Goal: Information Seeking & Learning: Learn about a topic

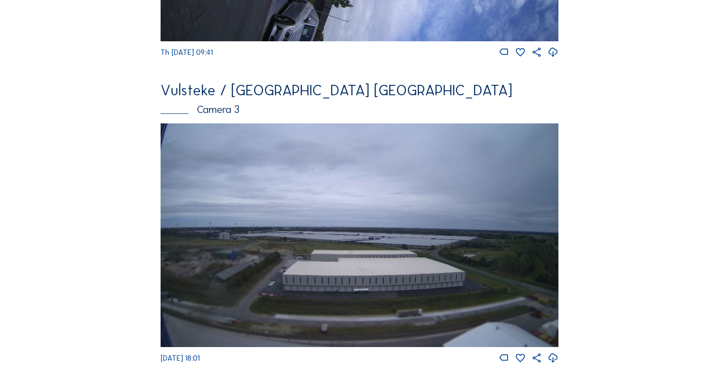
scroll to position [681, 0]
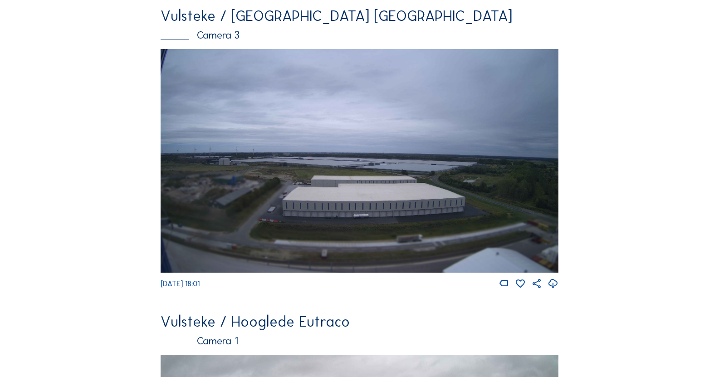
click at [294, 136] on img at bounding box center [360, 161] width 398 height 224
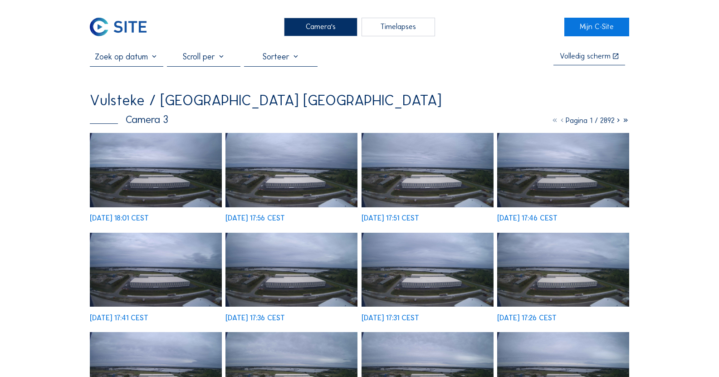
click at [187, 157] on img at bounding box center [156, 170] width 132 height 74
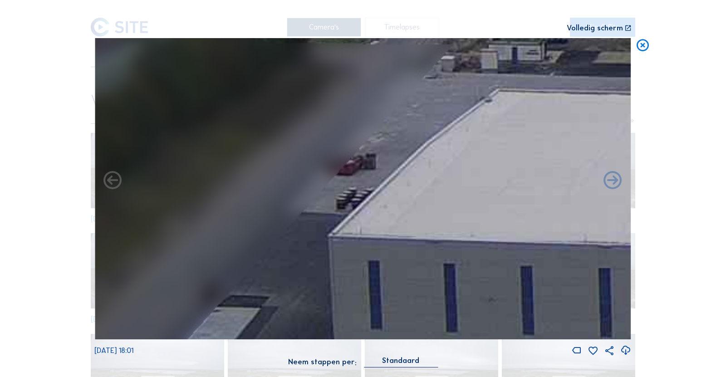
drag, startPoint x: 398, startPoint y: 154, endPoint x: 290, endPoint y: 258, distance: 149.9
click at [290, 258] on img at bounding box center [363, 189] width 536 height 302
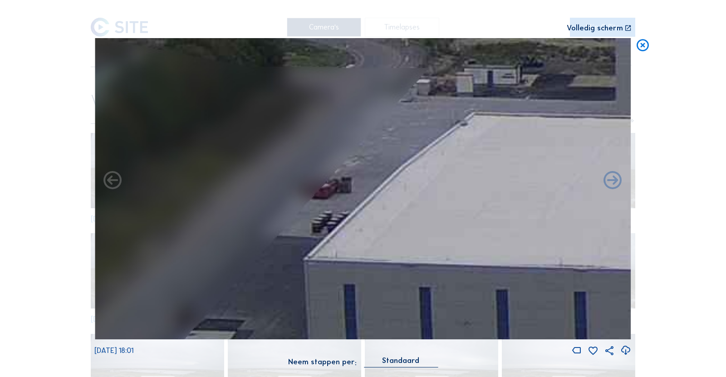
drag, startPoint x: 371, startPoint y: 187, endPoint x: 274, endPoint y: 276, distance: 131.7
click at [274, 276] on img at bounding box center [363, 189] width 536 height 302
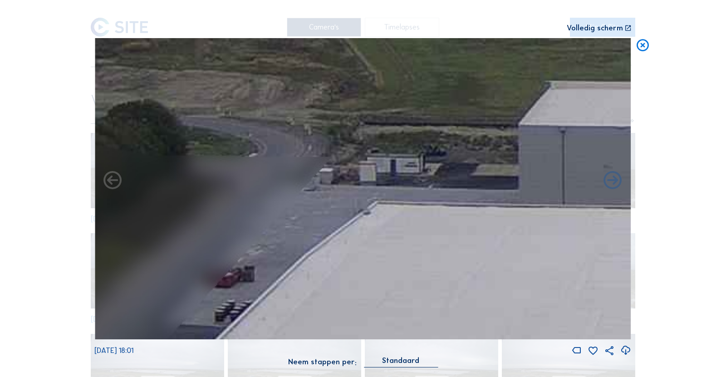
drag, startPoint x: 535, startPoint y: 192, endPoint x: 290, endPoint y: 187, distance: 244.2
click at [290, 187] on img at bounding box center [363, 189] width 536 height 302
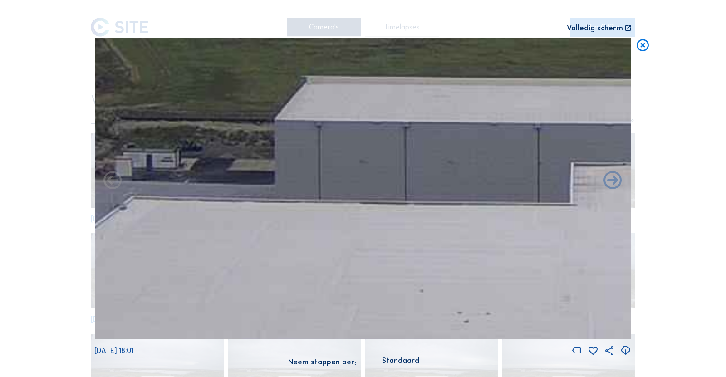
drag, startPoint x: 536, startPoint y: 201, endPoint x: 270, endPoint y: 182, distance: 267.1
click at [317, 187] on img at bounding box center [363, 189] width 536 height 302
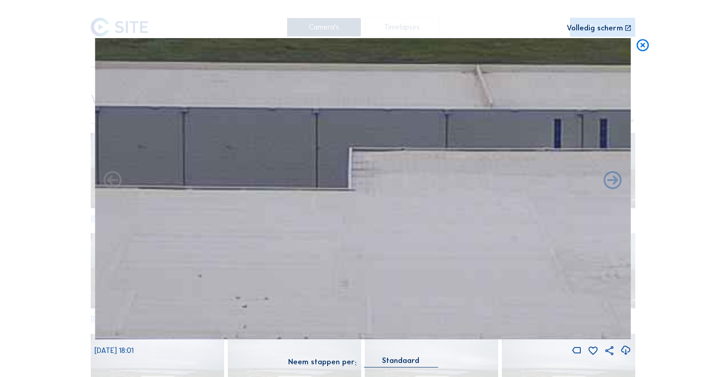
drag, startPoint x: 431, startPoint y: 184, endPoint x: 360, endPoint y: 174, distance: 71.9
click at [406, 183] on img at bounding box center [363, 189] width 536 height 302
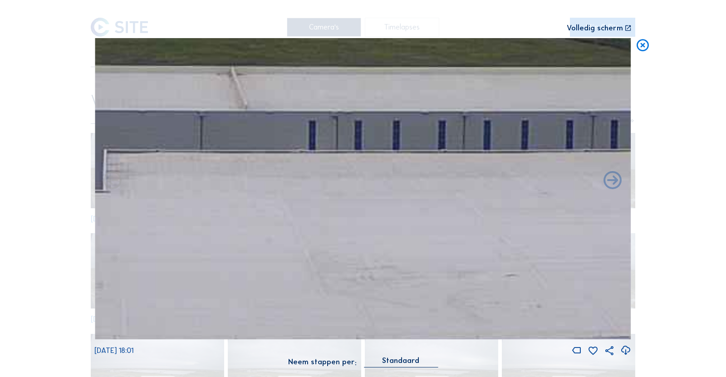
drag, startPoint x: 444, startPoint y: 183, endPoint x: 302, endPoint y: 177, distance: 142.2
click at [292, 180] on img at bounding box center [363, 189] width 536 height 302
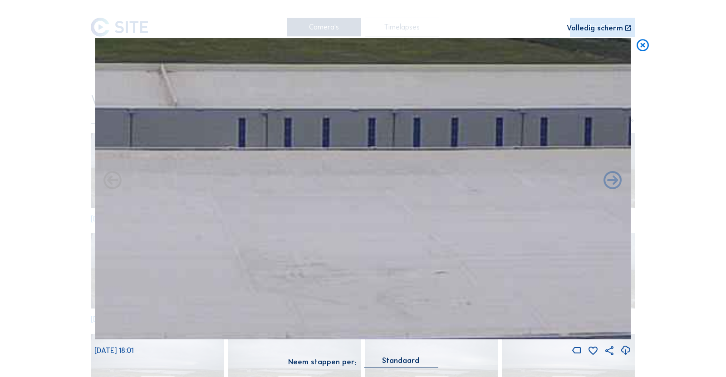
drag, startPoint x: 480, startPoint y: 182, endPoint x: 259, endPoint y: 178, distance: 221.5
click at [258, 179] on img at bounding box center [363, 189] width 536 height 302
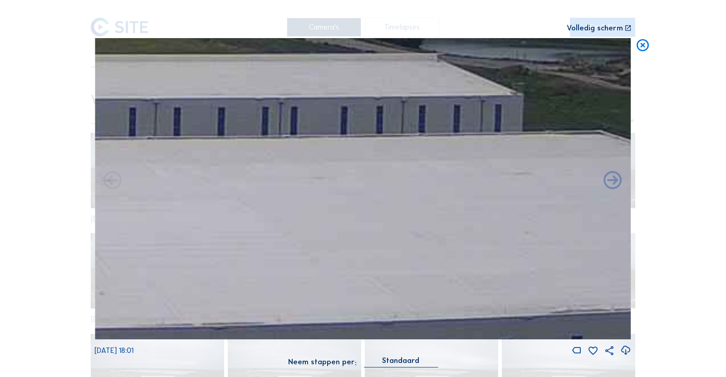
drag, startPoint x: 424, startPoint y: 191, endPoint x: 185, endPoint y: 167, distance: 239.9
click at [222, 175] on img at bounding box center [363, 189] width 536 height 302
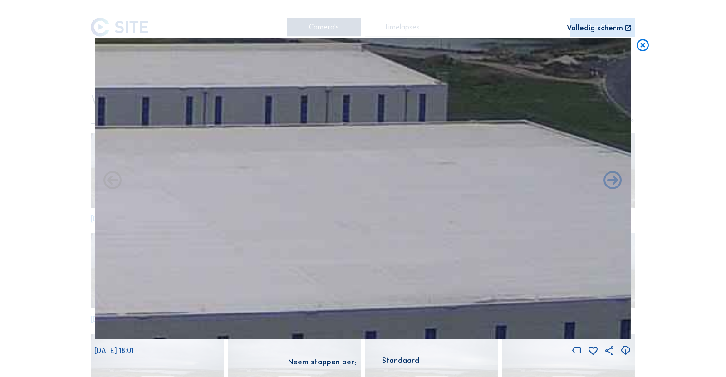
drag, startPoint x: 439, startPoint y: 200, endPoint x: 155, endPoint y: 158, distance: 287.1
click at [194, 166] on img at bounding box center [363, 189] width 536 height 302
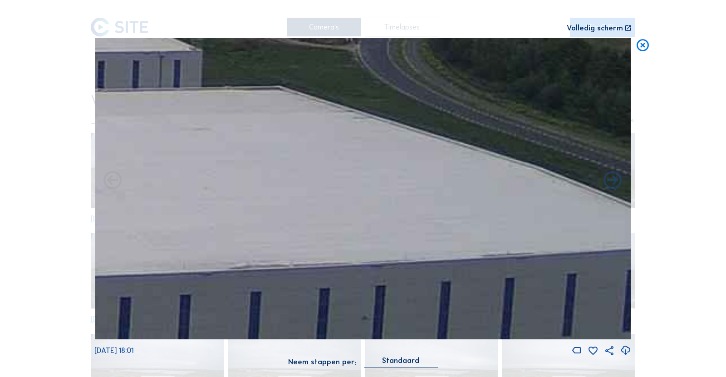
drag, startPoint x: 135, startPoint y: 173, endPoint x: 115, endPoint y: 169, distance: 20.8
click at [121, 172] on div "[DATE] 18:01" at bounding box center [362, 197] width 537 height 319
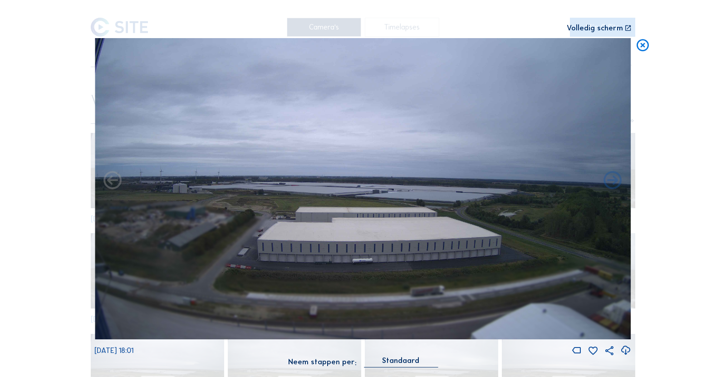
click at [645, 50] on icon at bounding box center [642, 45] width 15 height 15
